Goal: Use online tool/utility: Utilize a website feature to perform a specific function

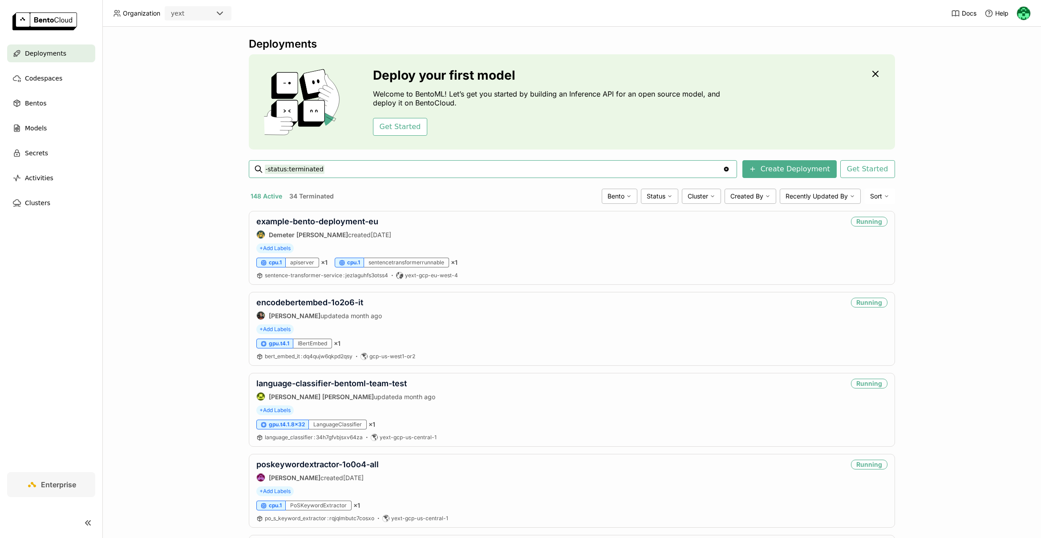
click at [477, 173] on input "-status:terminated" at bounding box center [494, 169] width 458 height 14
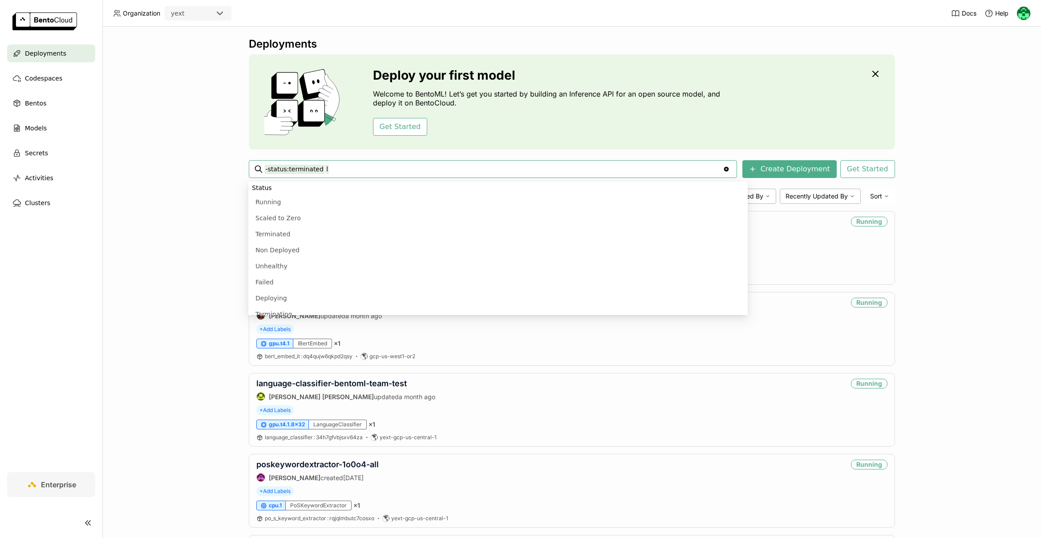
scroll to position [157, 0]
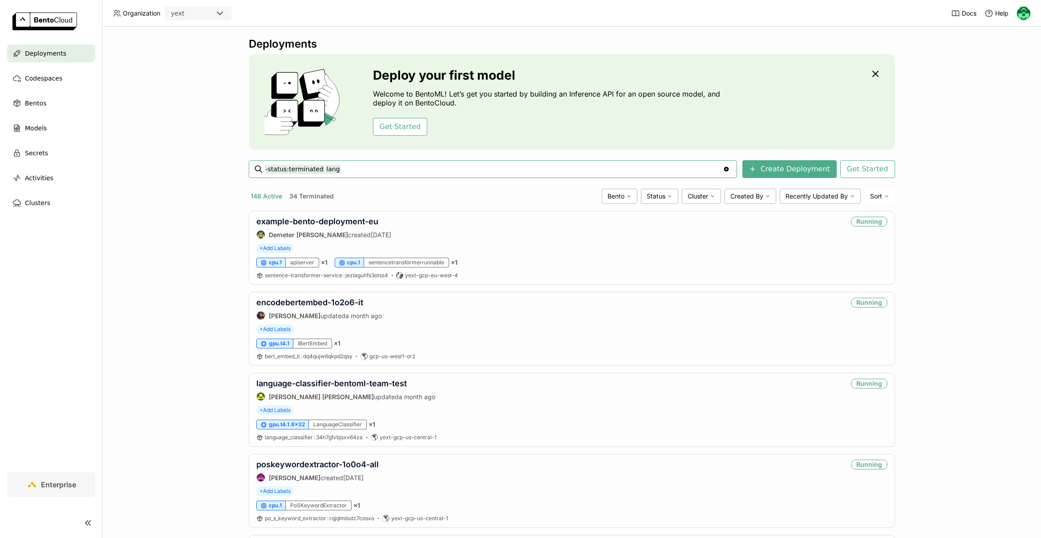
type input "-status:terminated lang"
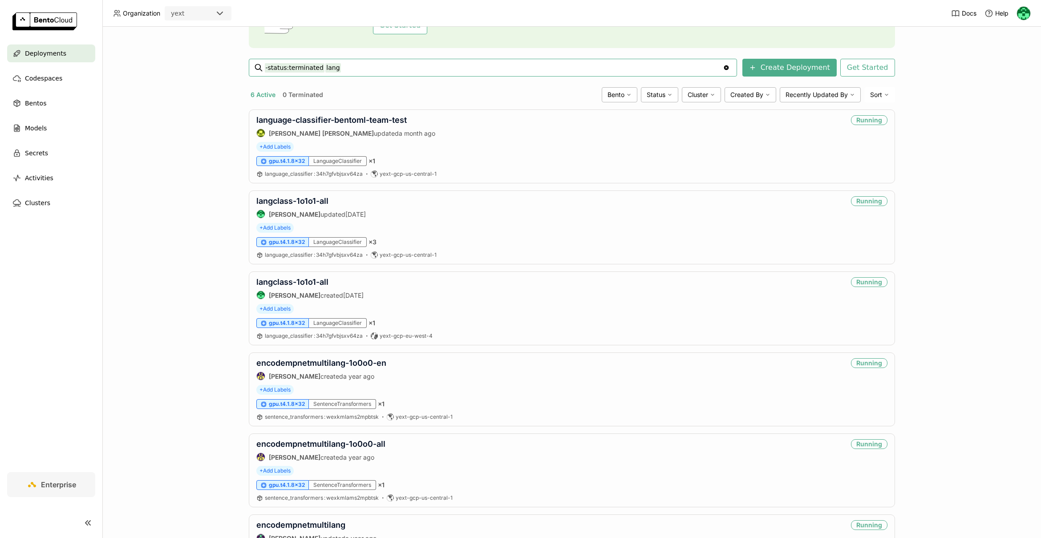
scroll to position [108, 0]
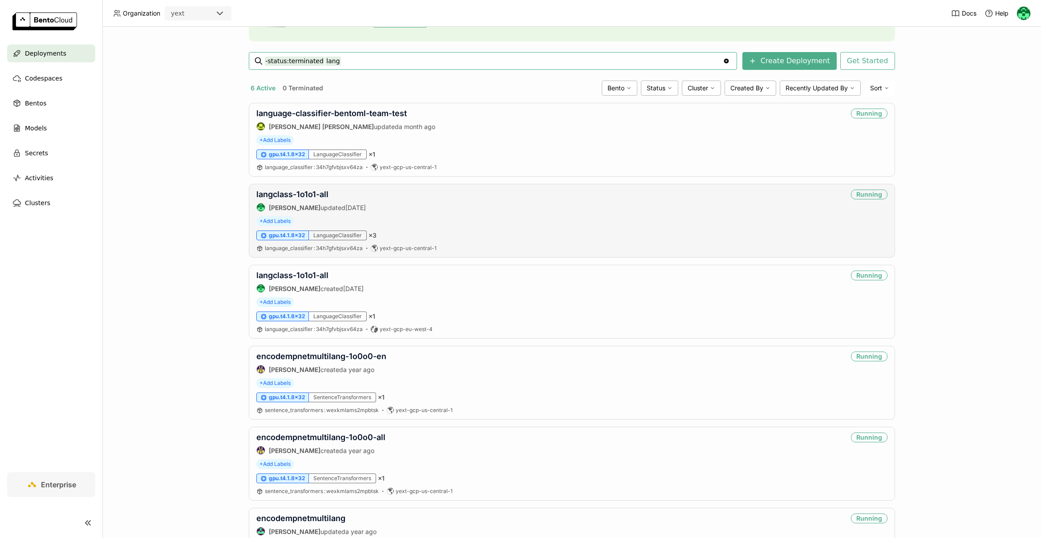
click at [366, 205] on span "[DATE]" at bounding box center [355, 208] width 20 height 8
click at [290, 192] on link "langclass-1o1o1-all" at bounding box center [292, 194] width 72 height 9
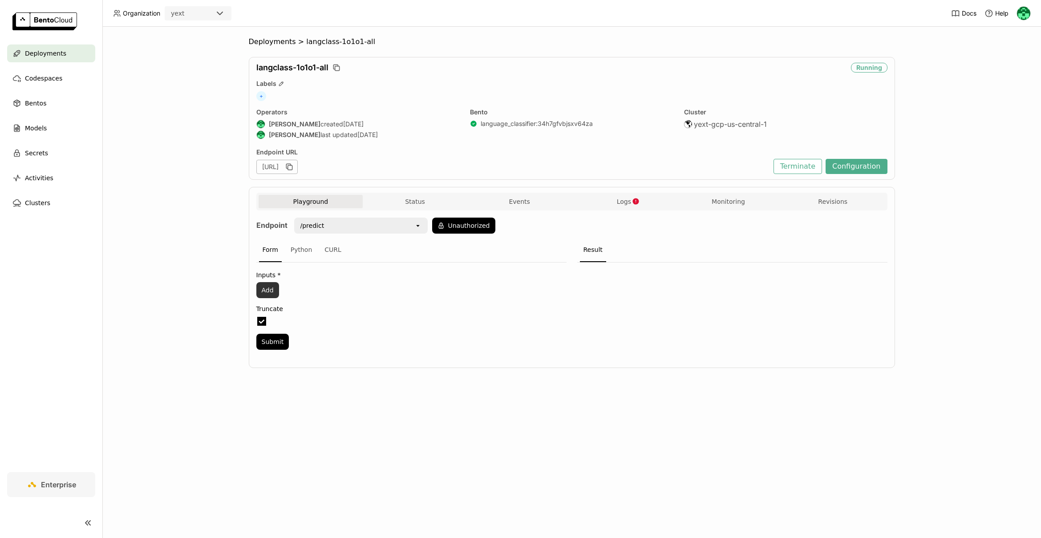
click at [268, 288] on button "Add" at bounding box center [267, 290] width 23 height 16
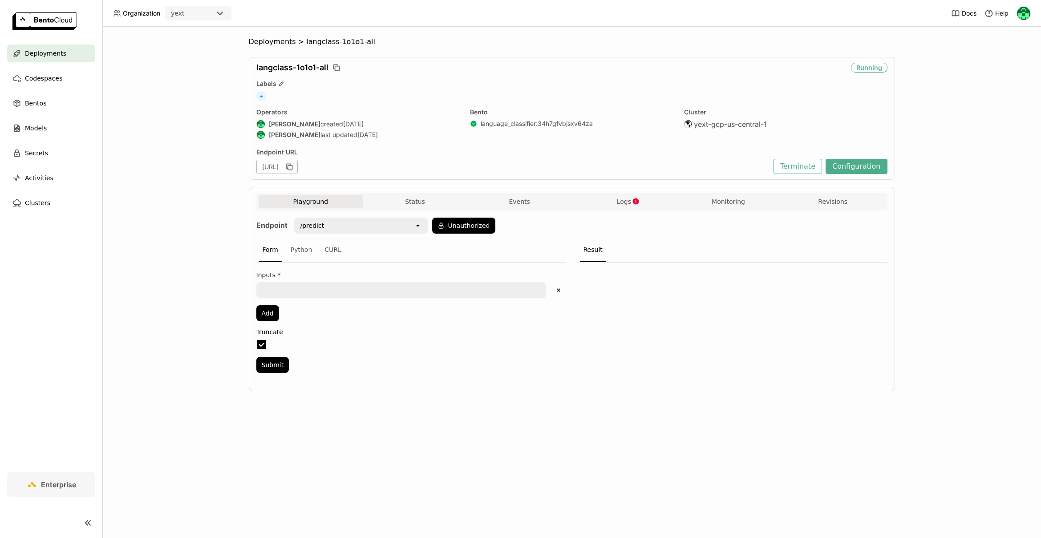
click at [283, 288] on textarea at bounding box center [401, 290] width 288 height 14
paste textarea "تَتَحَدَّث اَلْأَبْيَات عَنْ لَحْظَة وَدَاع يَسْتَغْرِب فِيهَا اَلشَّاعِر أَنْ …"
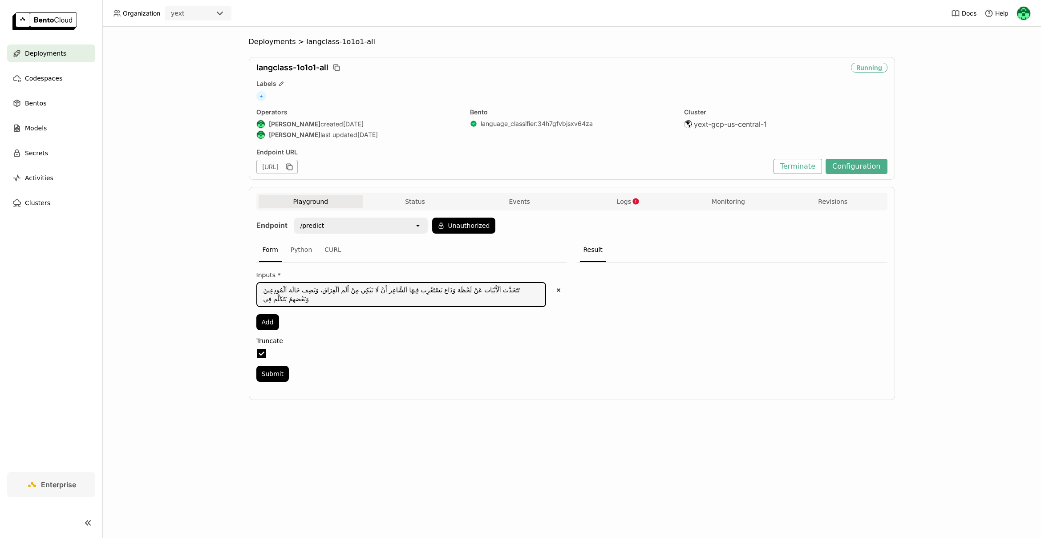
type textarea "تَتَحَدَّث اَلْأَبْيَات عَنْ لَحْظَة وَدَاع يَسْتَغْرِب فِيهَا اَلشَّاعِر أَنْ …"
click at [412, 227] on div "/predict" at bounding box center [354, 225] width 119 height 14
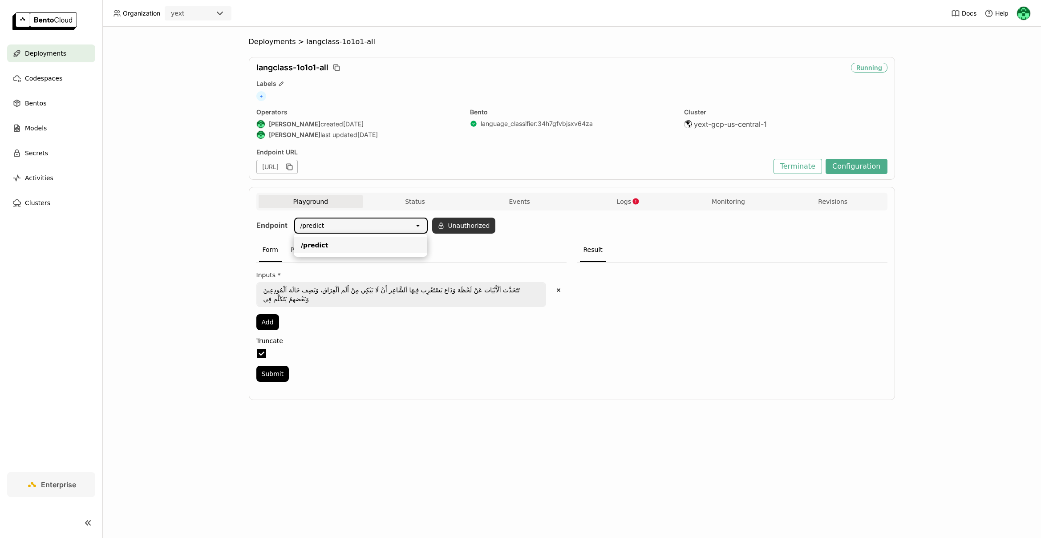
click at [461, 228] on button "Unauthorized" at bounding box center [463, 226] width 63 height 16
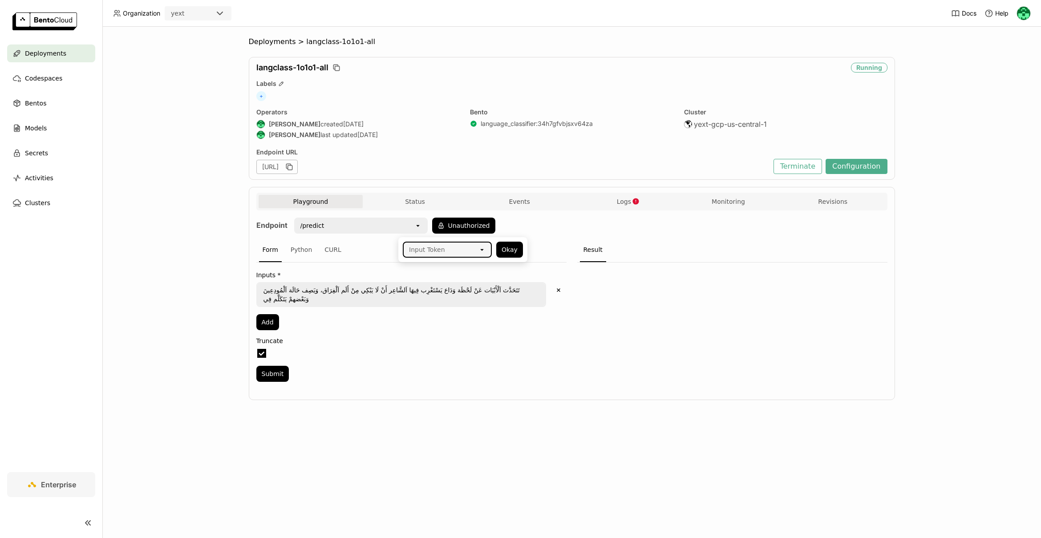
click at [485, 248] on icon "open" at bounding box center [481, 249] width 7 height 7
drag, startPoint x: 473, startPoint y: 265, endPoint x: 486, endPoint y: 263, distance: 13.6
click at [473, 265] on div "martinotesting" at bounding box center [447, 269] width 75 height 9
click at [505, 246] on button "Okay" at bounding box center [509, 250] width 27 height 16
click at [278, 366] on button "Submit" at bounding box center [272, 374] width 33 height 16
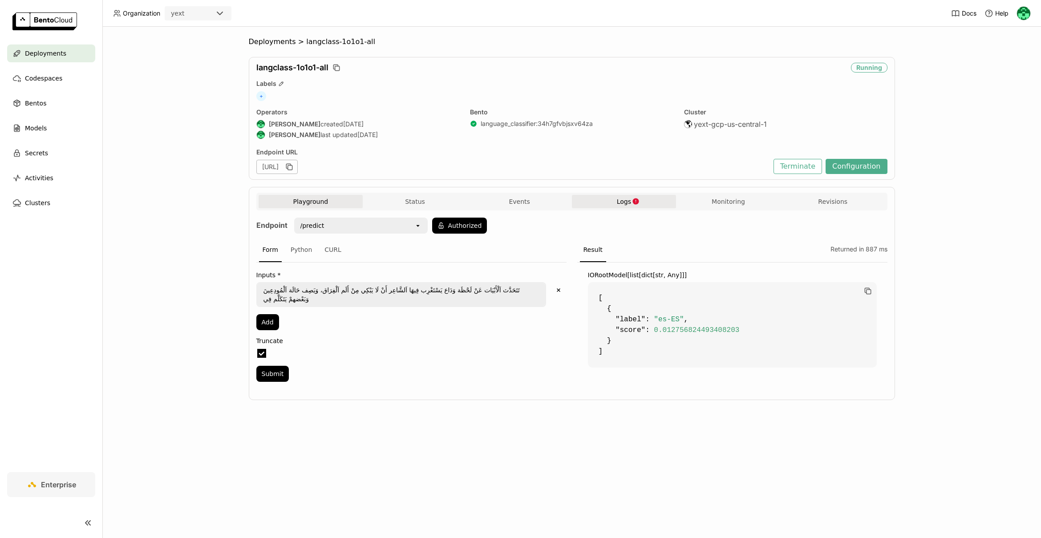
click at [626, 203] on span "Logs" at bounding box center [624, 202] width 14 height 8
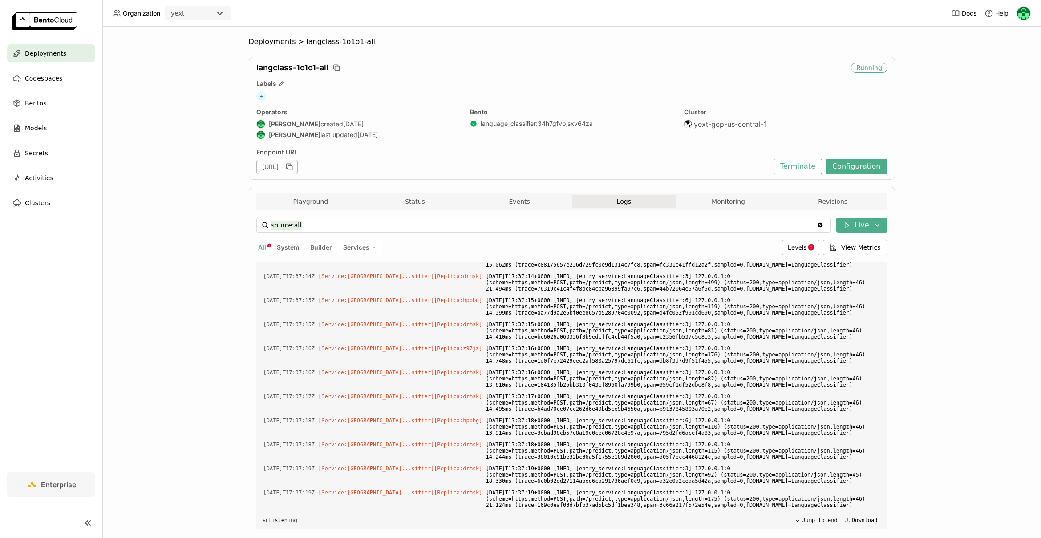
scroll to position [3240, 0]
click at [800, 250] on span "Levels" at bounding box center [797, 247] width 19 height 8
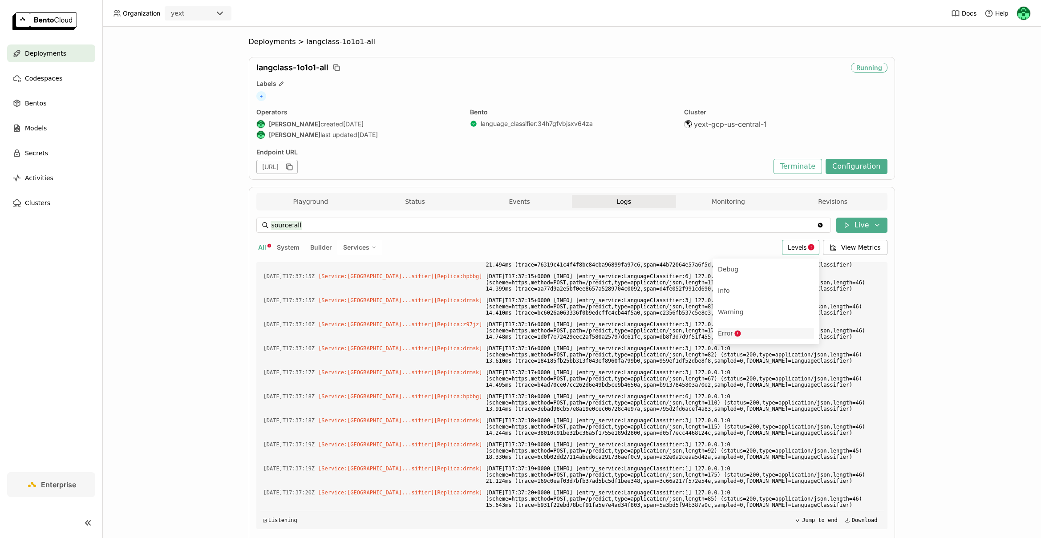
scroll to position [3264, 0]
click at [746, 335] on div "Error" at bounding box center [766, 333] width 96 height 11
type input "source:all level:error"
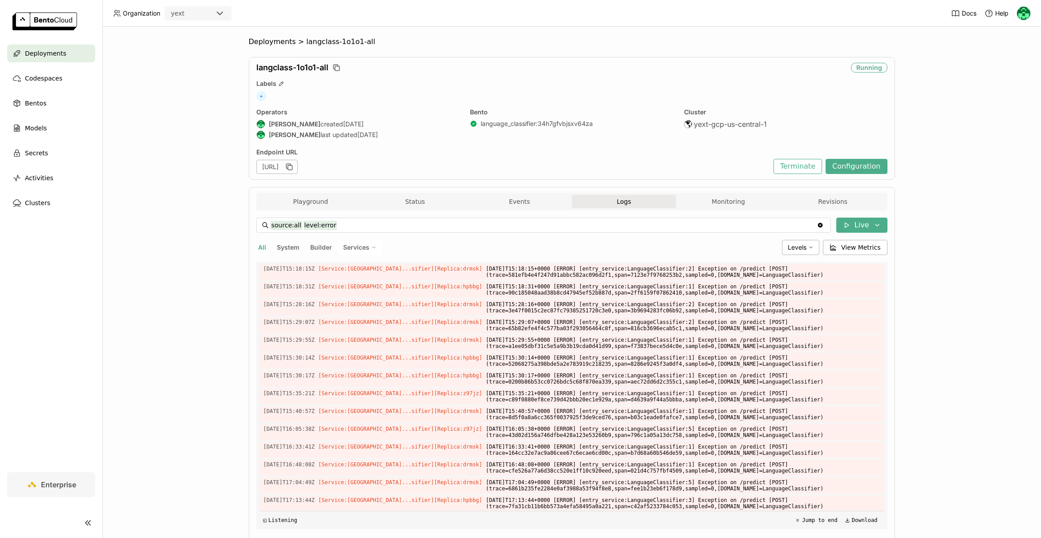
scroll to position [1549, 0]
click at [299, 196] on button "Playground" at bounding box center [311, 201] width 105 height 13
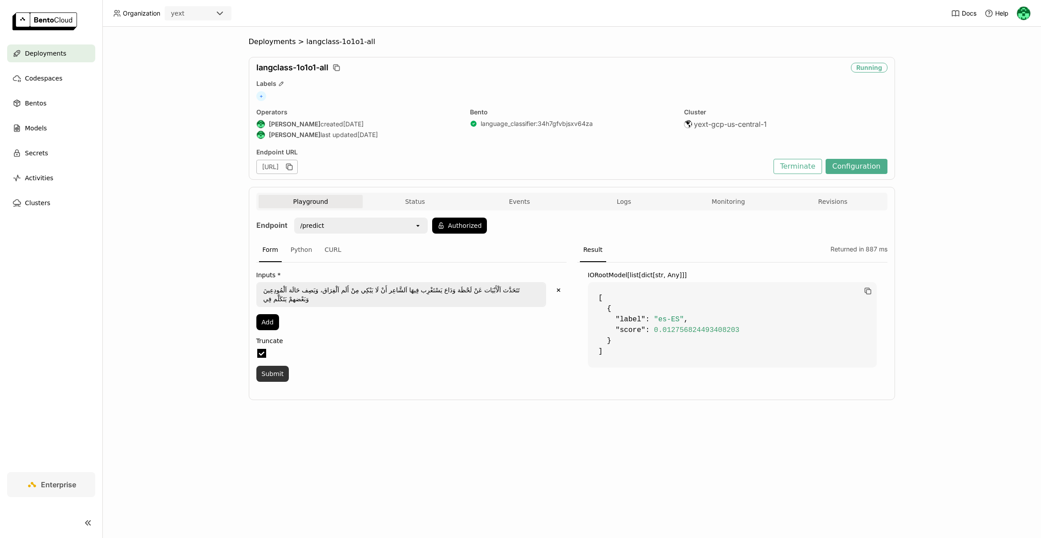
click at [278, 366] on button "Submit" at bounding box center [272, 374] width 33 height 16
click at [506, 291] on textarea "تَتَحَدَّث اَلْأَبْيَات عَنْ لَحْظَة وَدَاع يَسْتَغْرِب فِيهَا اَلشَّاعِر أَنْ …" at bounding box center [401, 294] width 288 height 23
type textarea "تَتَحَدَّث اَلْأَبْيَات عَنْ لَحْظَة وَدَاع يَسْتَغْرِب فِيهَا اَلشَّاعِر أَنْ …"
click at [266, 366] on button "Submit" at bounding box center [272, 374] width 33 height 16
click at [619, 205] on span "Logs" at bounding box center [624, 202] width 14 height 8
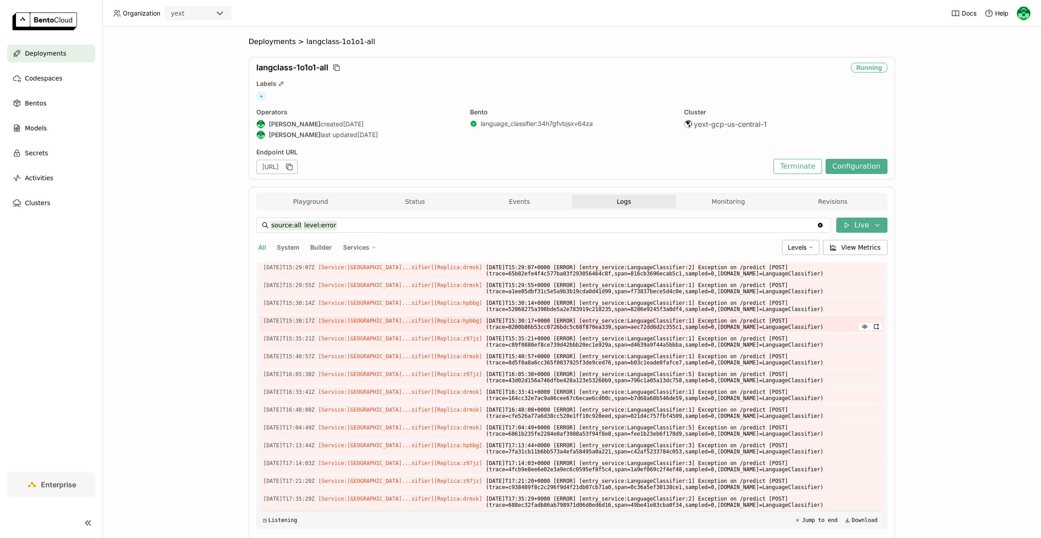
scroll to position [28, 0]
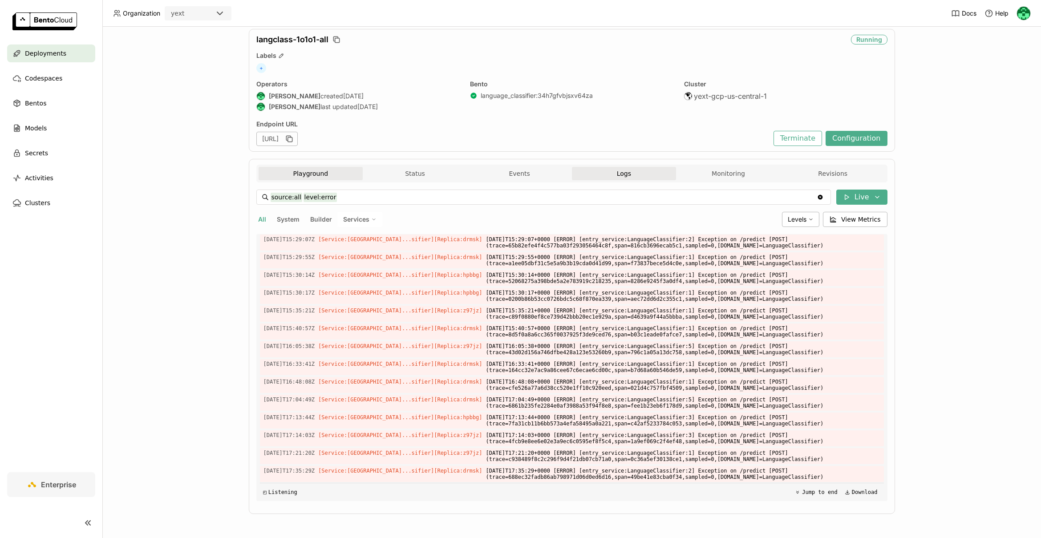
click at [318, 178] on button "Playground" at bounding box center [311, 173] width 105 height 13
